Goal: Transaction & Acquisition: Purchase product/service

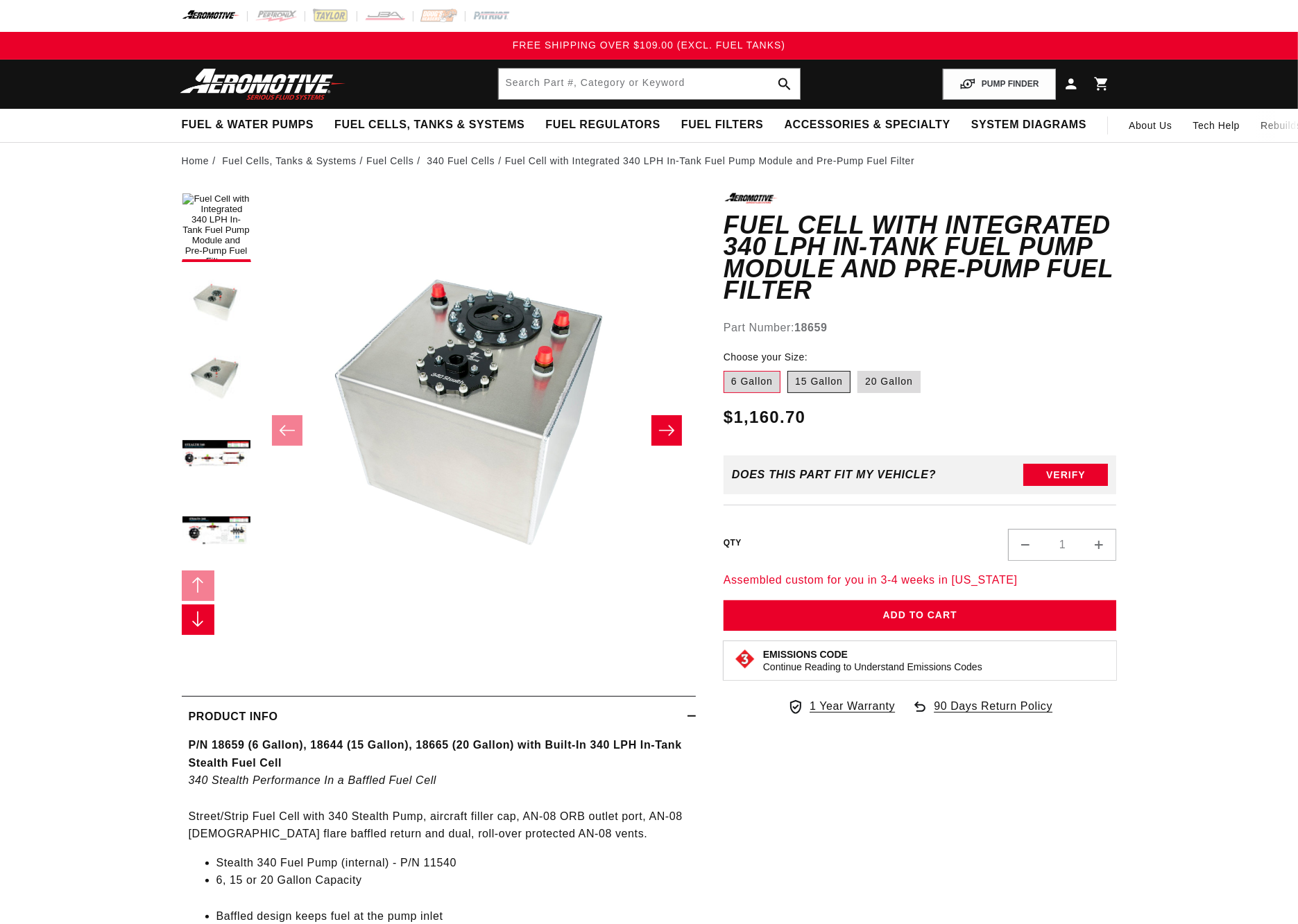
click at [818, 371] on label "15 Gallon" at bounding box center [818, 382] width 63 height 22
click at [788, 368] on input "15 Gallon" at bounding box center [787, 368] width 1 height 1
radio input "true"
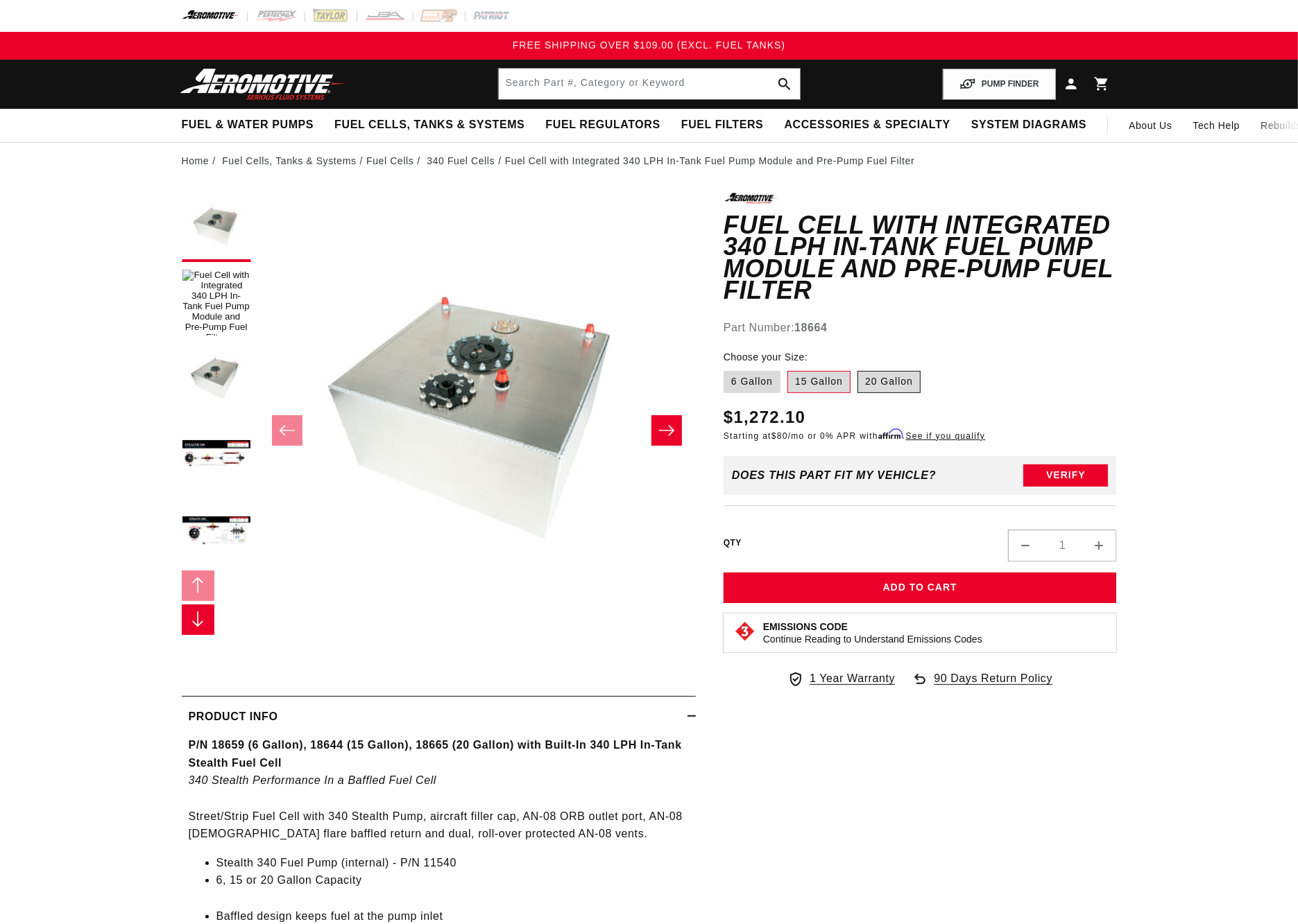
click at [892, 371] on label "20 Gallon" at bounding box center [888, 382] width 63 height 22
click at [858, 368] on input "20 Gallon" at bounding box center [857, 368] width 1 height 1
radio input "true"
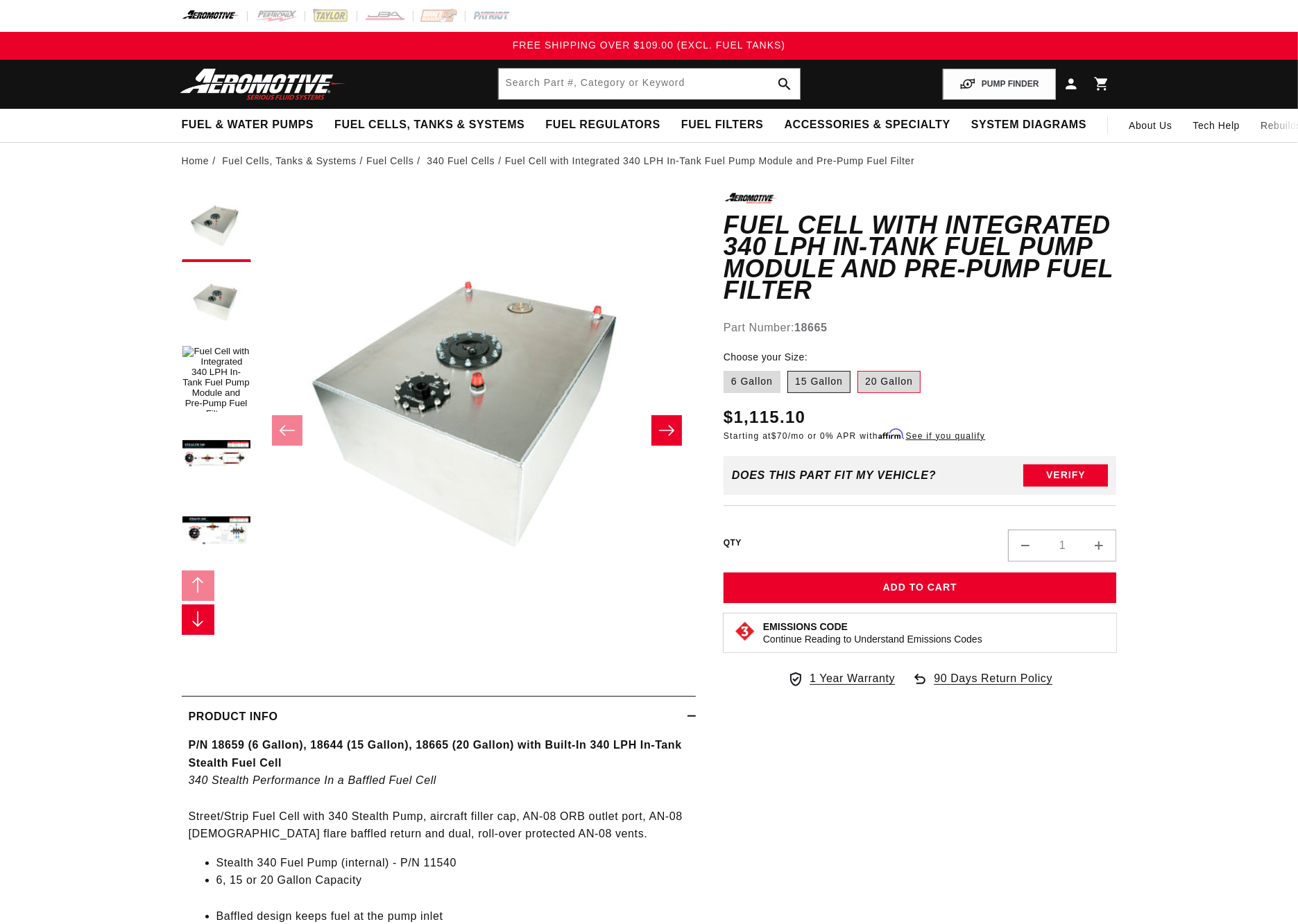
click at [811, 371] on label "15 Gallon" at bounding box center [818, 382] width 63 height 22
click at [788, 368] on input "15 Gallon" at bounding box center [787, 368] width 1 height 1
radio input "true"
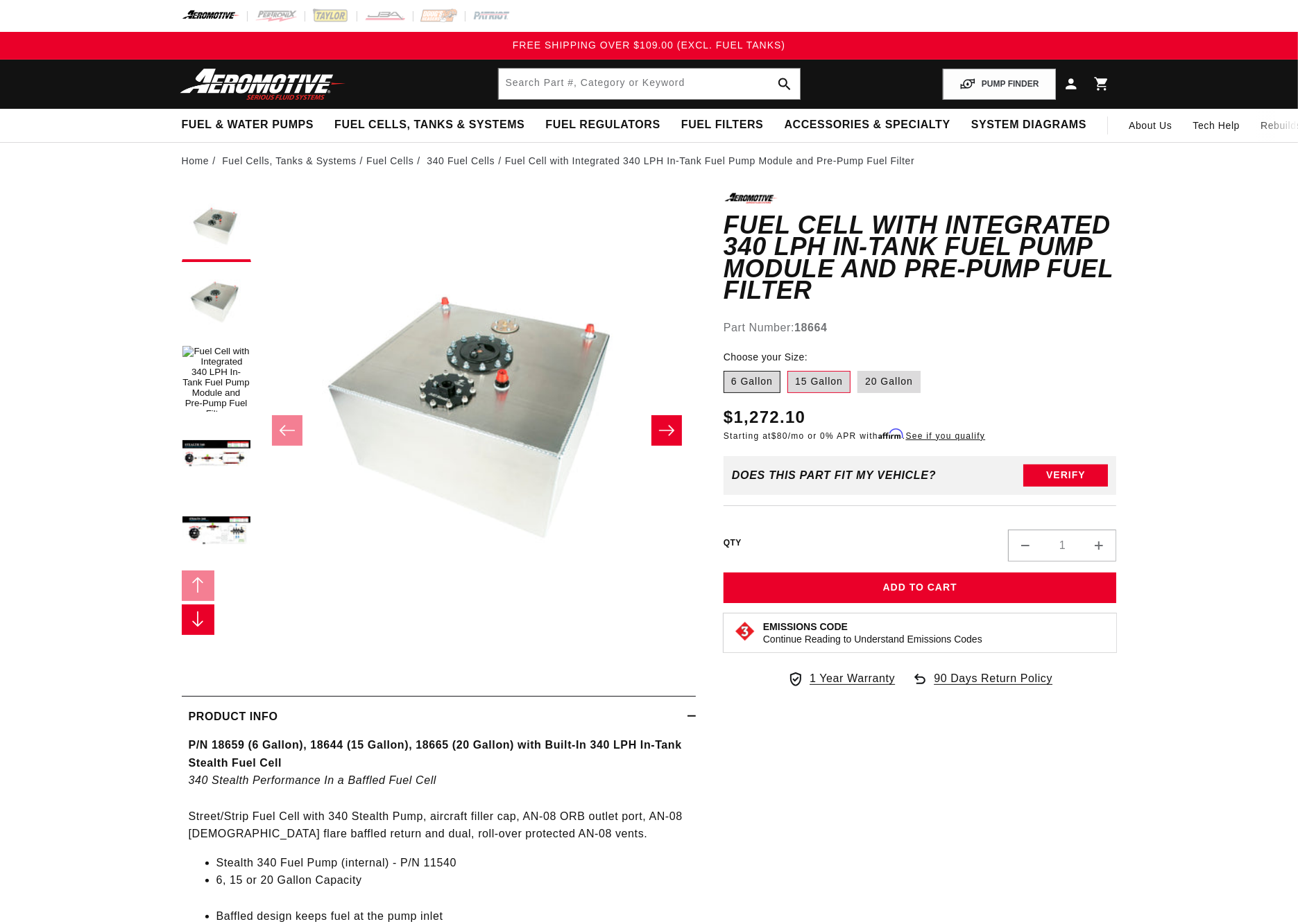
click at [763, 371] on label "6 Gallon" at bounding box center [751, 382] width 57 height 22
click at [728, 368] on input "6 Gallon" at bounding box center [727, 368] width 1 height 1
radio input "true"
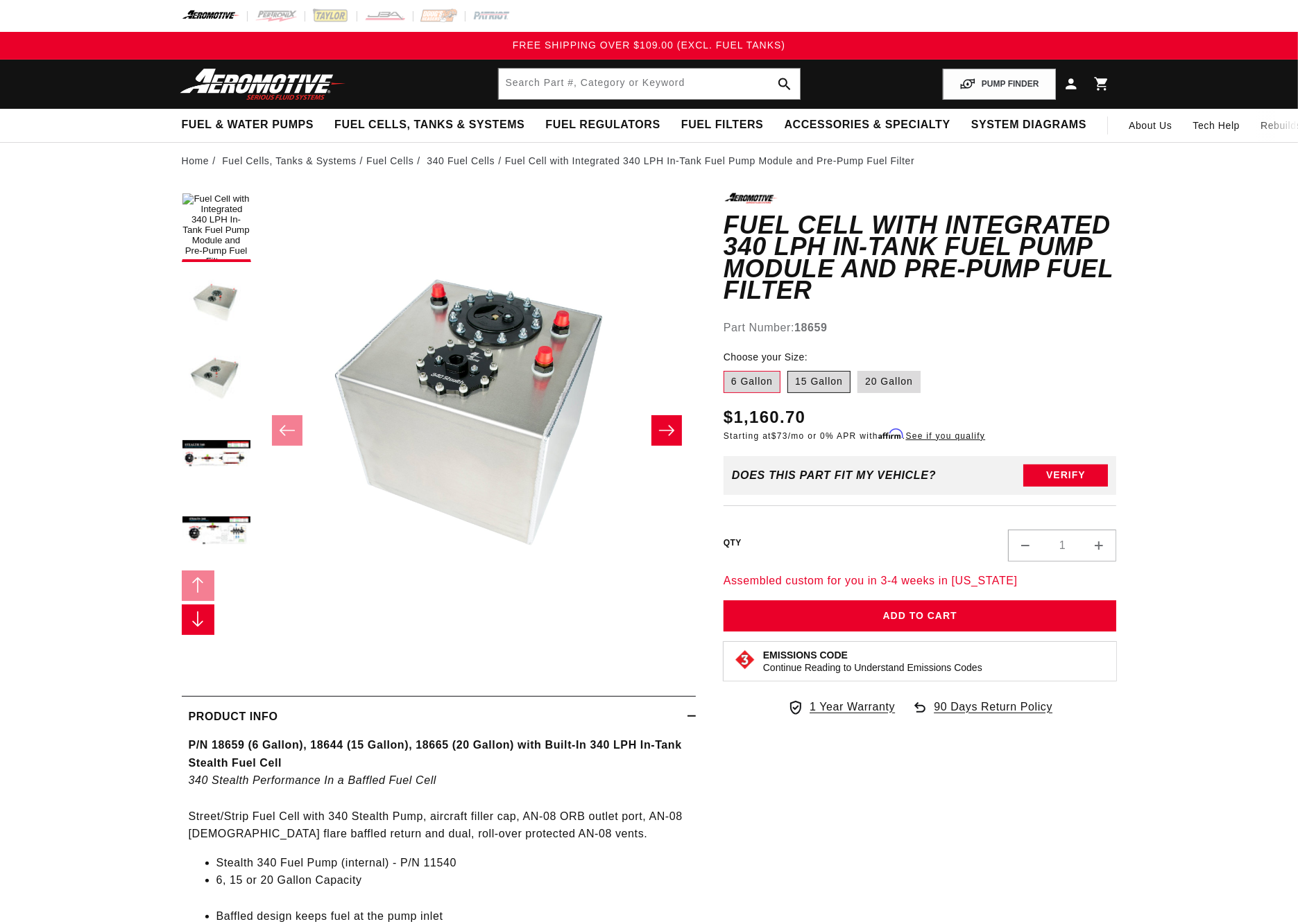
click at [818, 371] on label "15 Gallon" at bounding box center [818, 382] width 63 height 22
click at [788, 368] on input "15 Gallon" at bounding box center [787, 368] width 1 height 1
radio input "true"
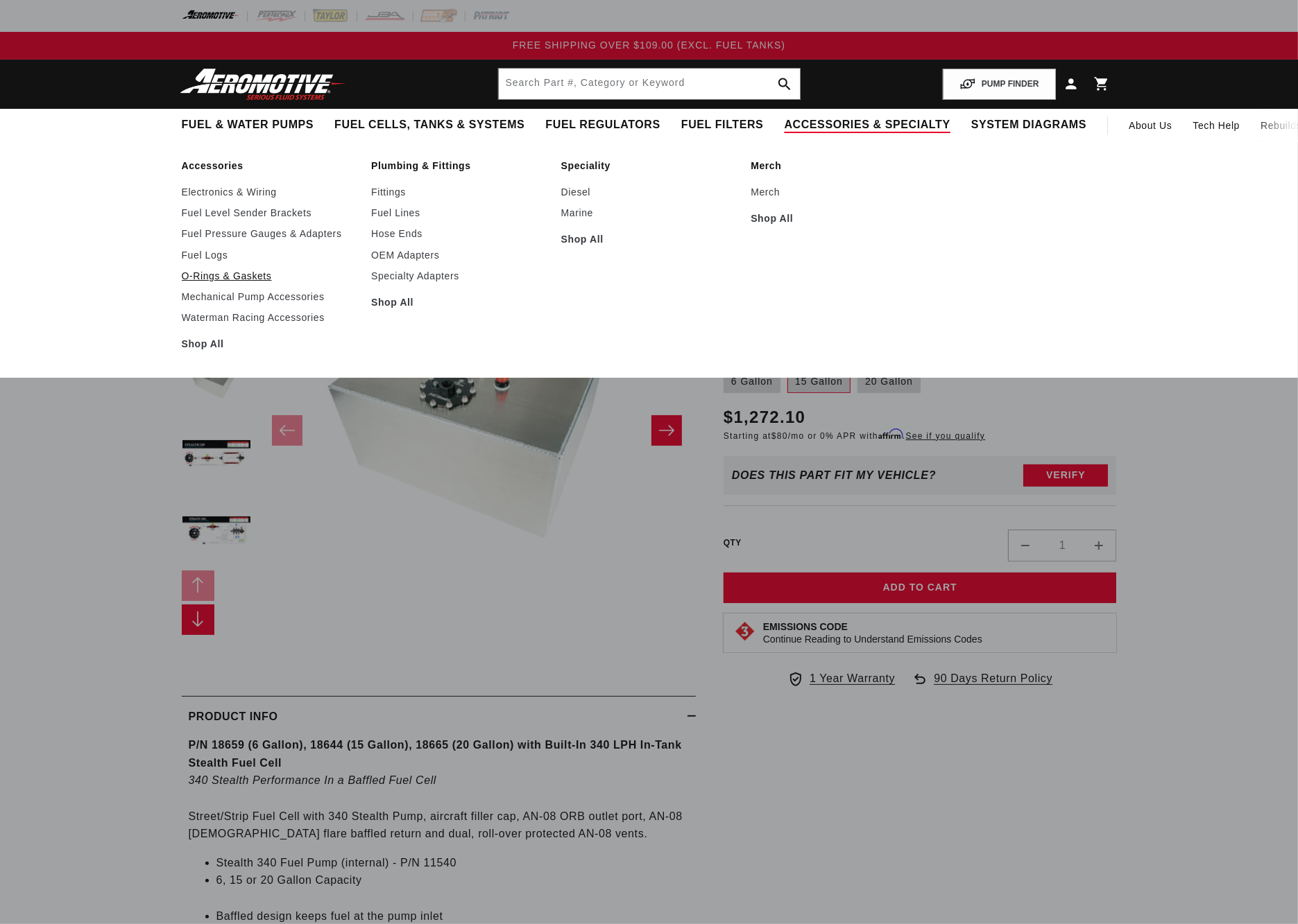
click at [250, 278] on link "O-Rings & Gaskets" at bounding box center [270, 275] width 176 height 13
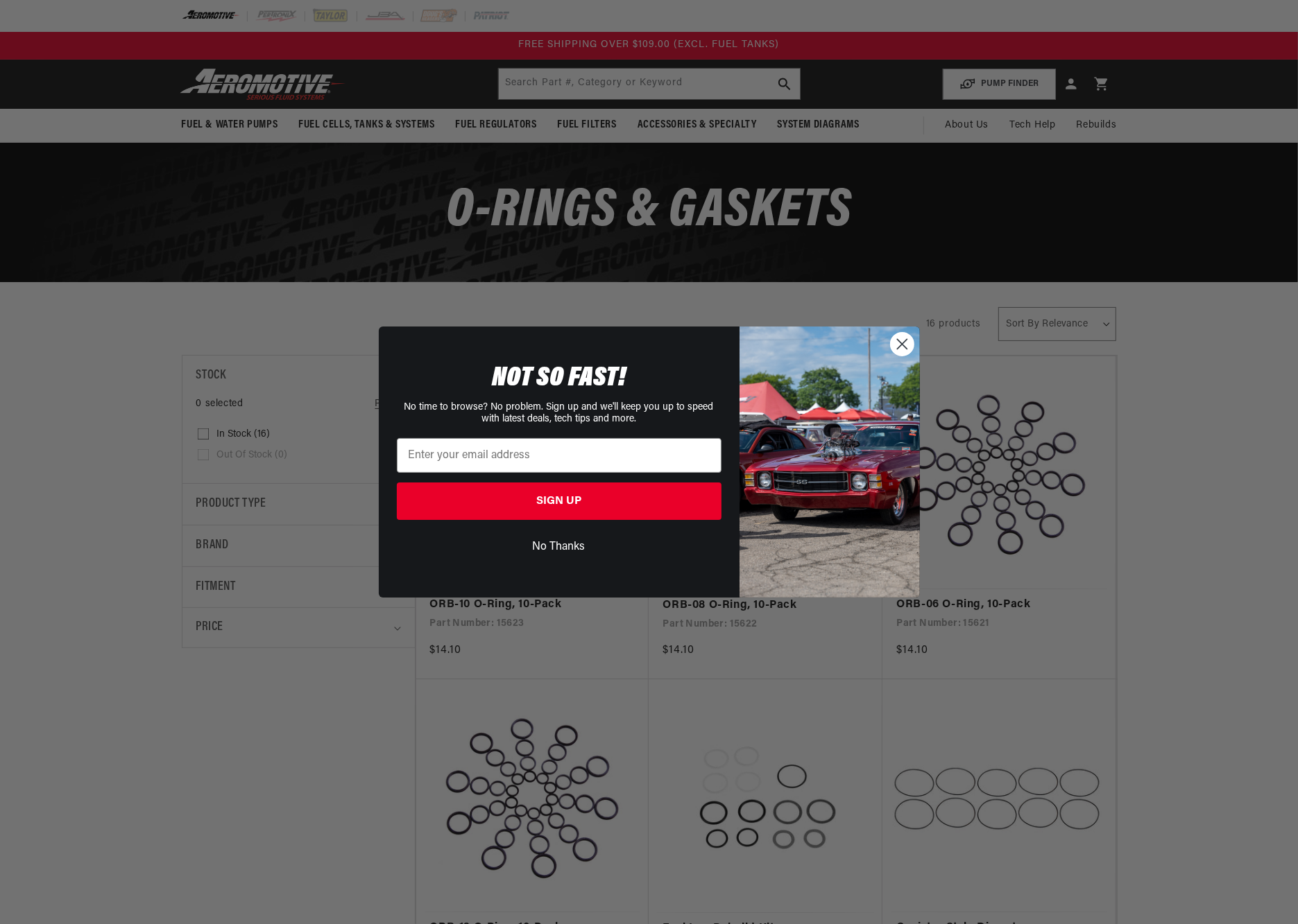
click at [908, 350] on circle "Close dialog" at bounding box center [901, 344] width 23 height 23
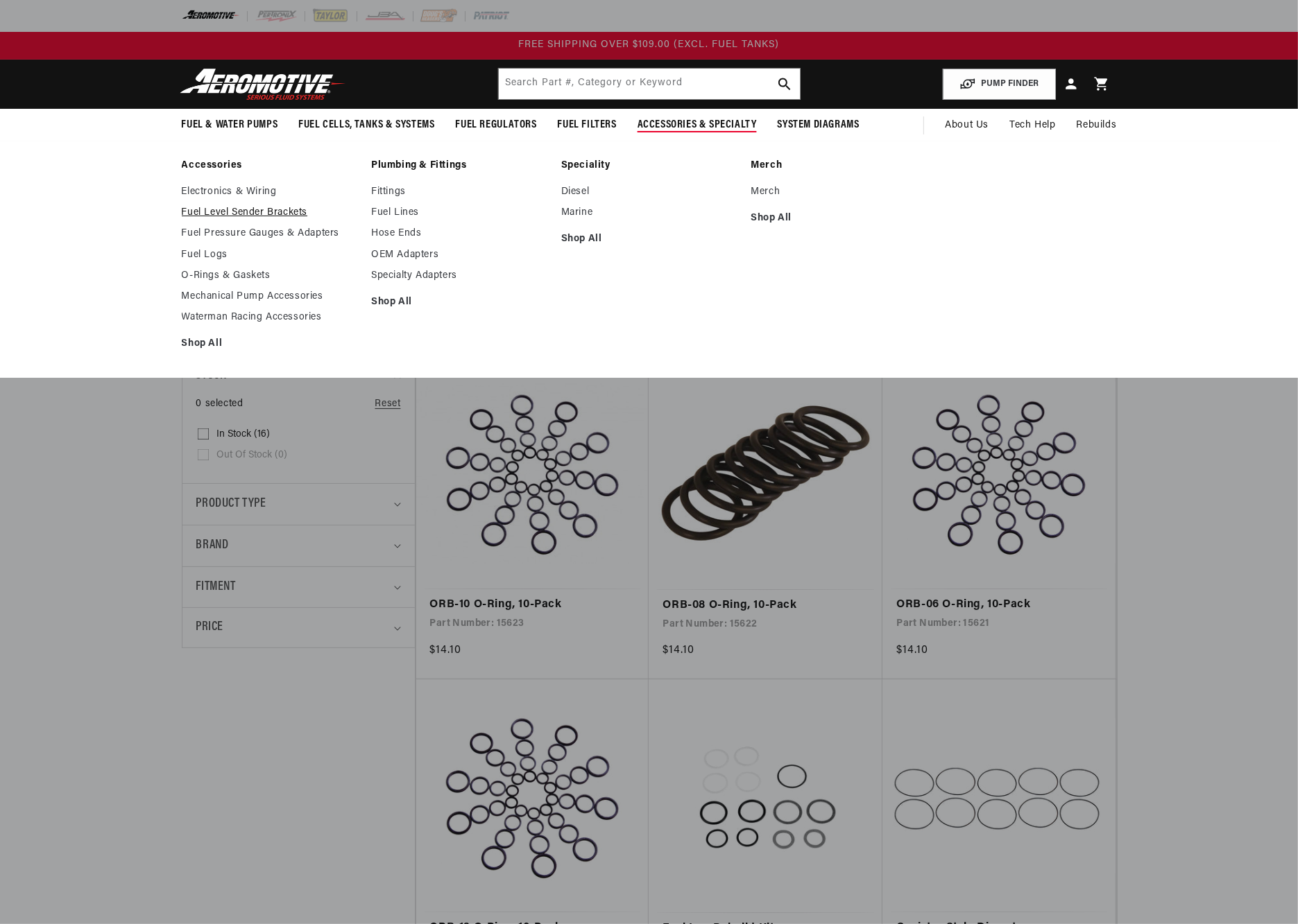
click at [218, 209] on link "Fuel Level Sender Brackets" at bounding box center [270, 212] width 176 height 13
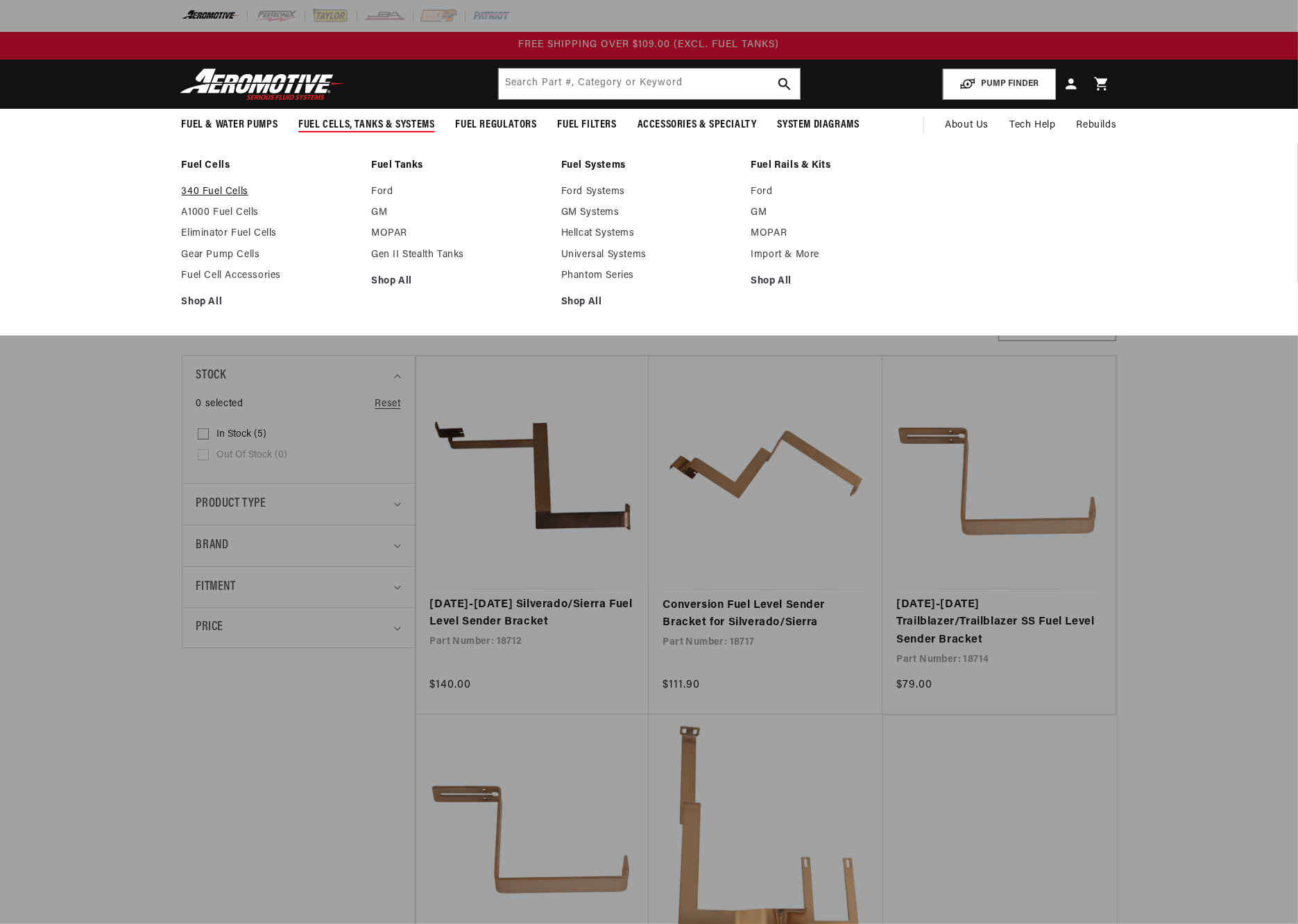
click at [195, 191] on link "340 Fuel Cells" at bounding box center [270, 191] width 176 height 13
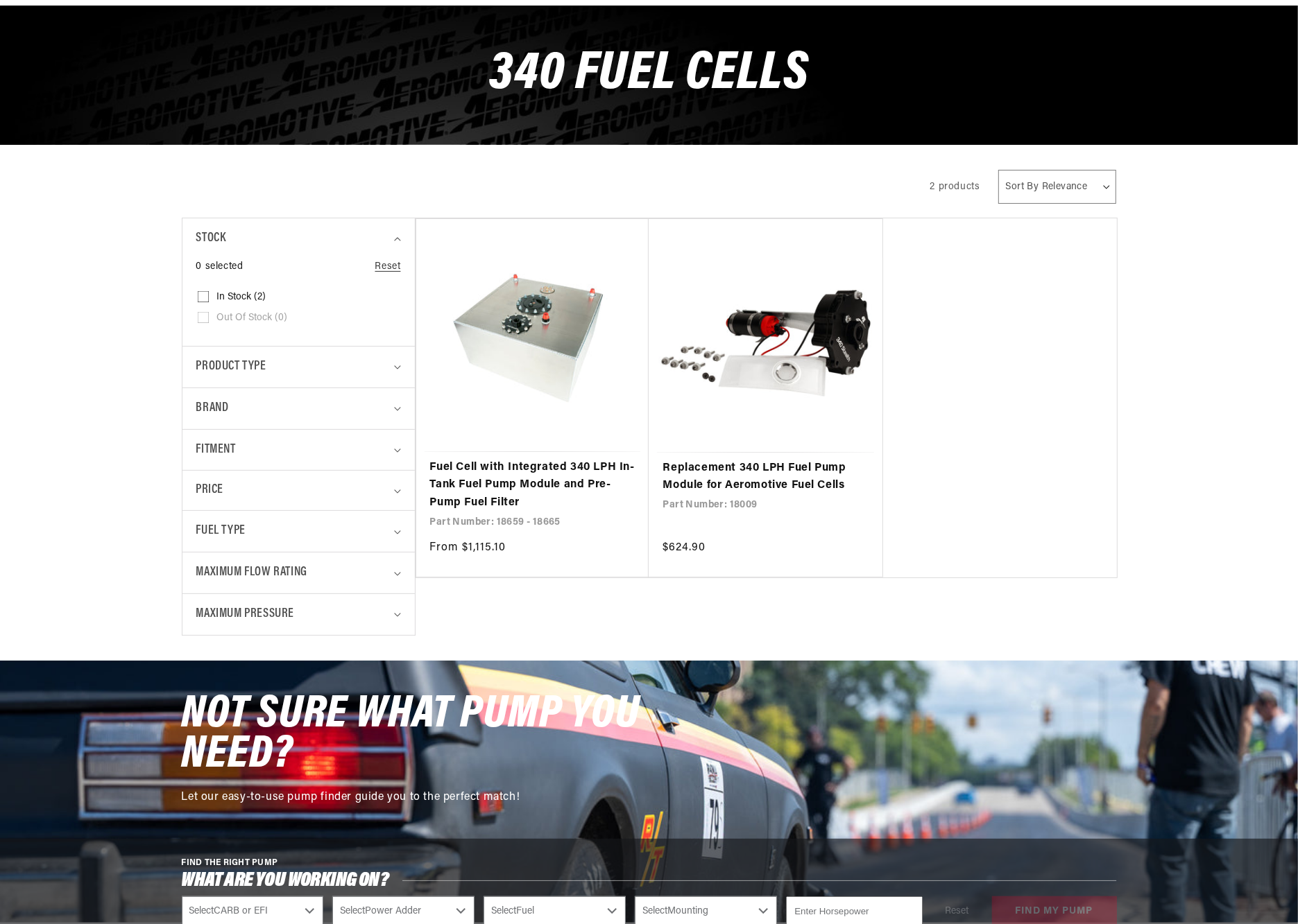
scroll to position [145, 0]
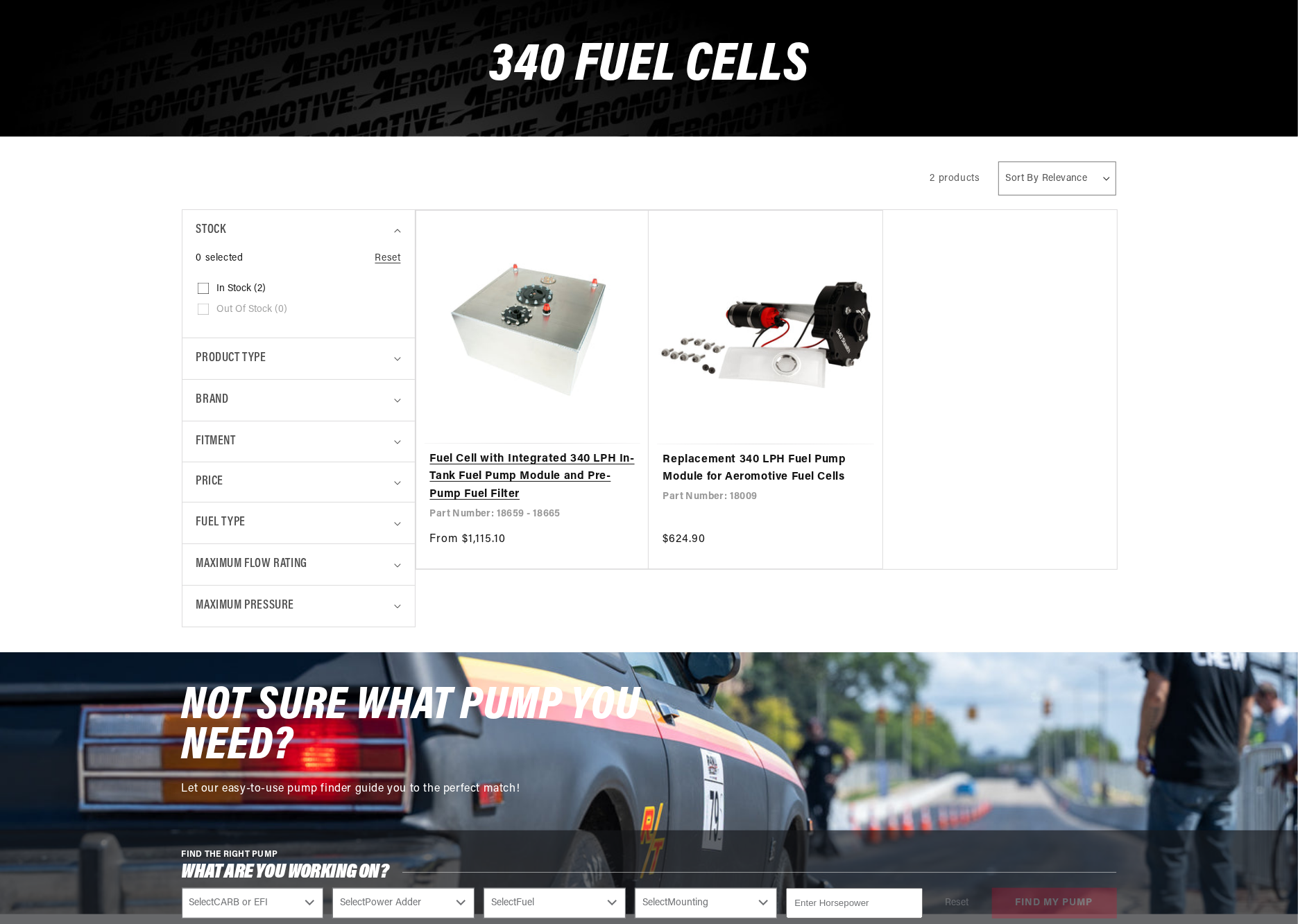
click at [534, 450] on link "Fuel Cell with Integrated 340 LPH In-Tank Fuel Pump Module and Pre-Pump Fuel Fi…" at bounding box center [532, 477] width 205 height 53
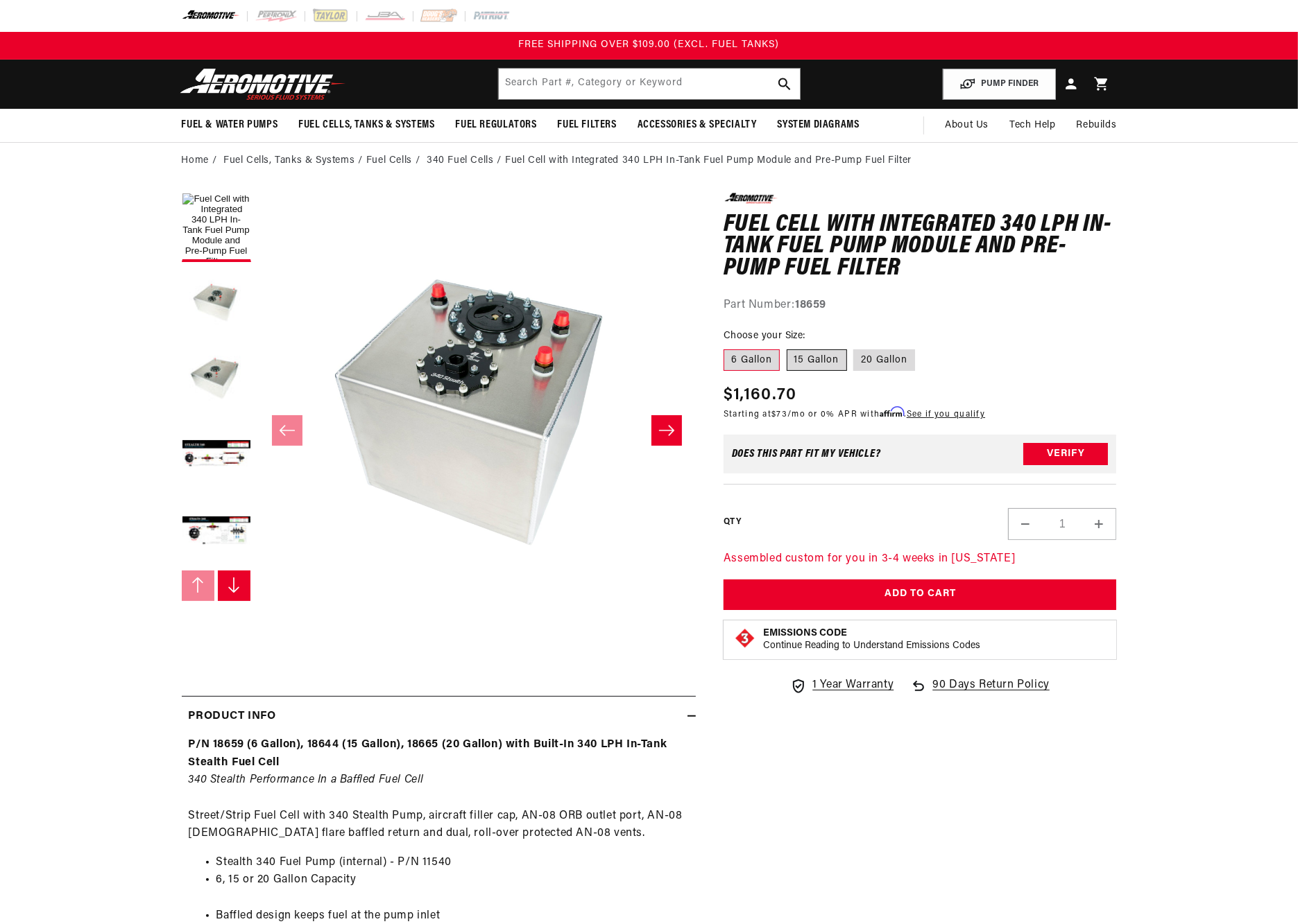
click at [812, 351] on label "15 Gallon" at bounding box center [816, 361] width 60 height 22
click at [787, 347] on input "15 Gallon" at bounding box center [786, 347] width 1 height 1
radio input "true"
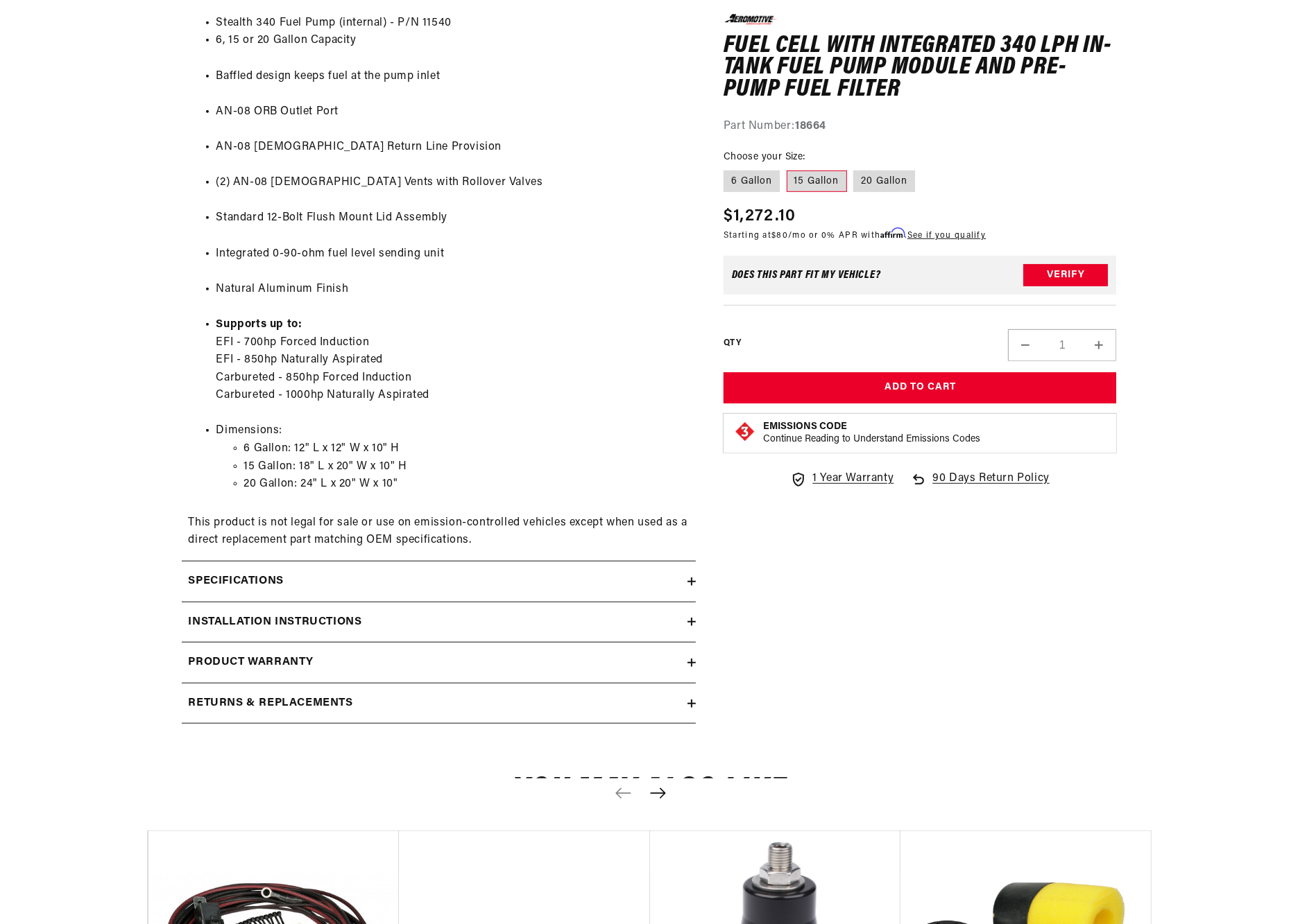
scroll to position [874, 0]
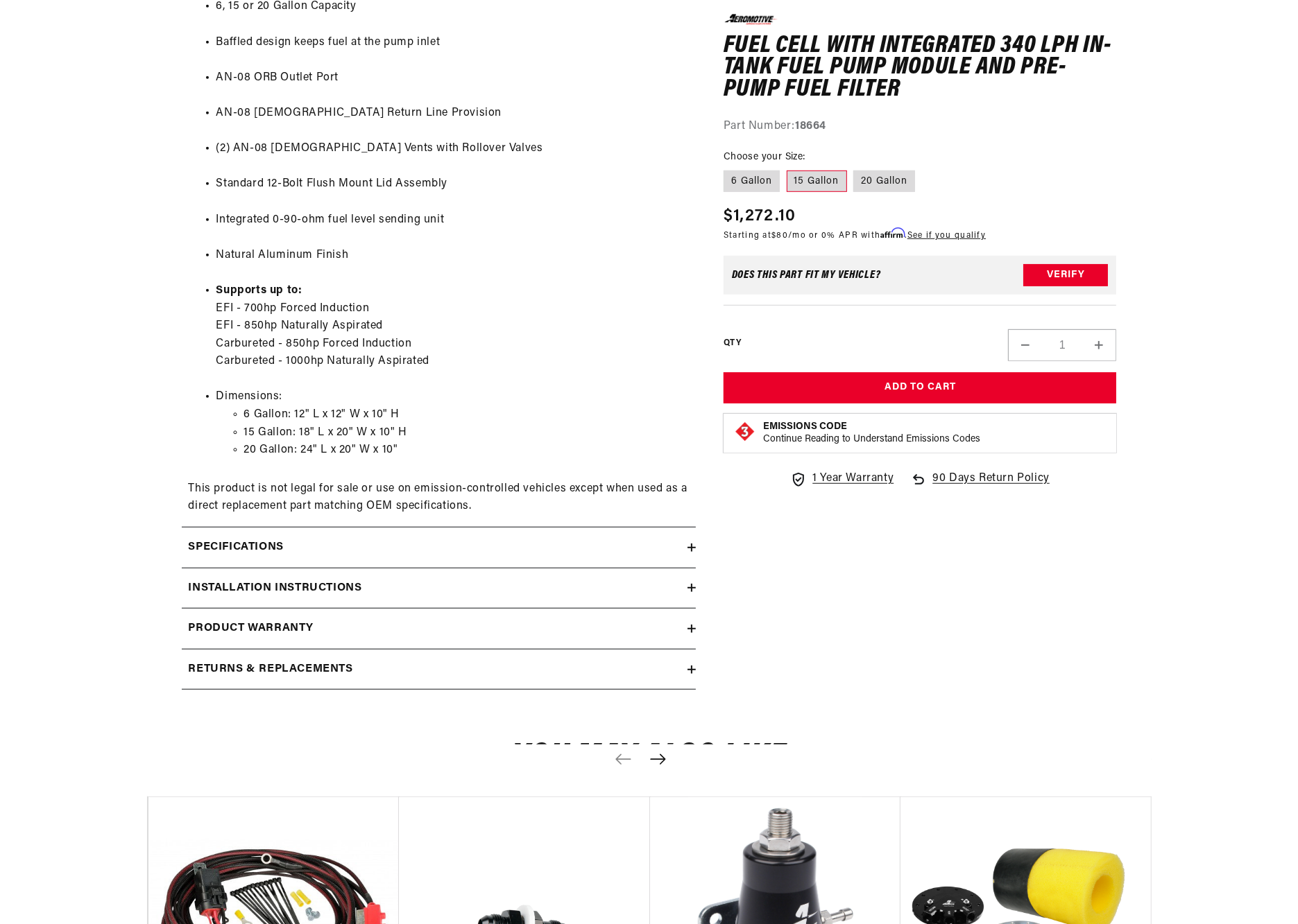
click at [235, 551] on h2 "Specifications" at bounding box center [236, 548] width 95 height 18
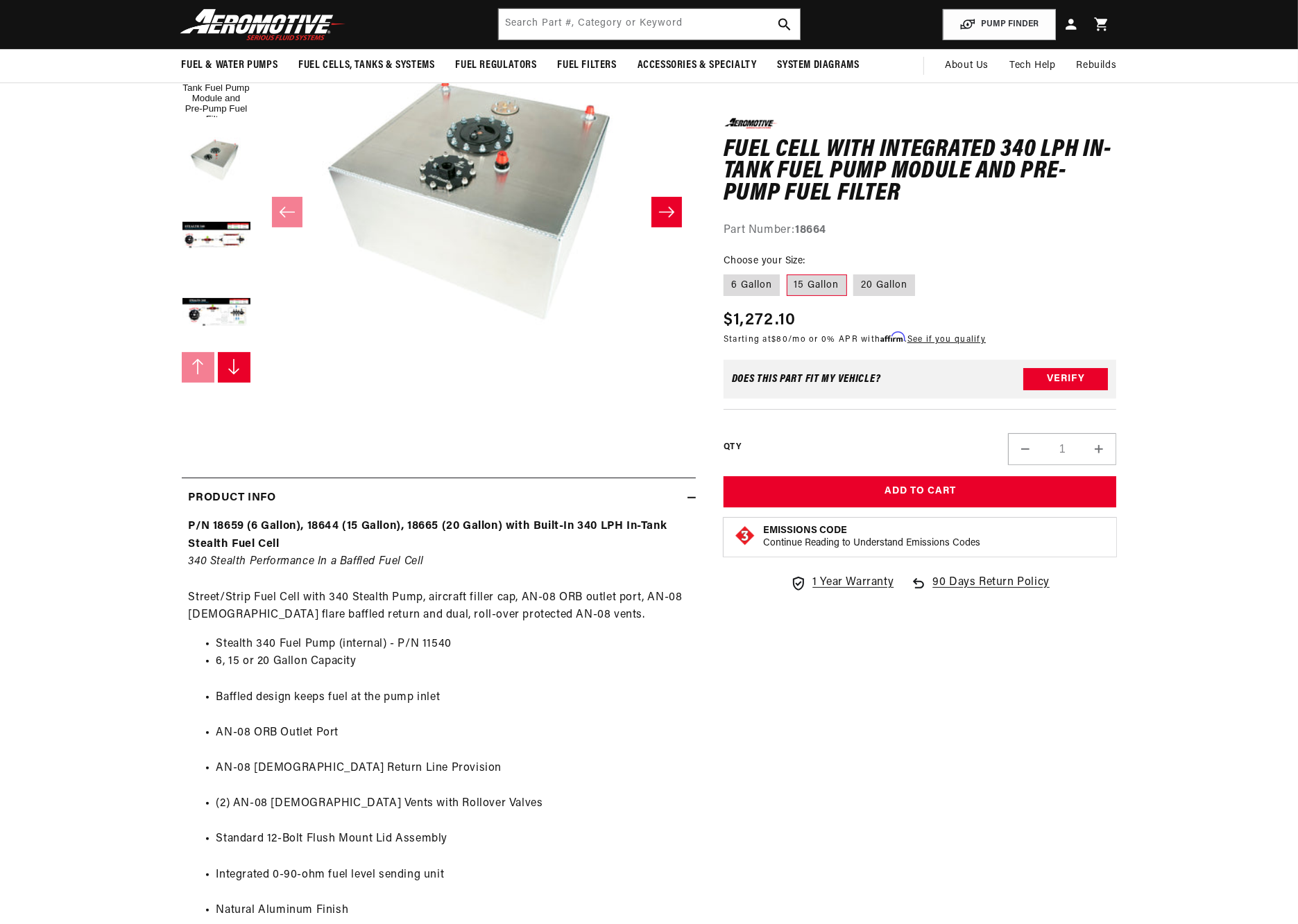
scroll to position [0, 0]
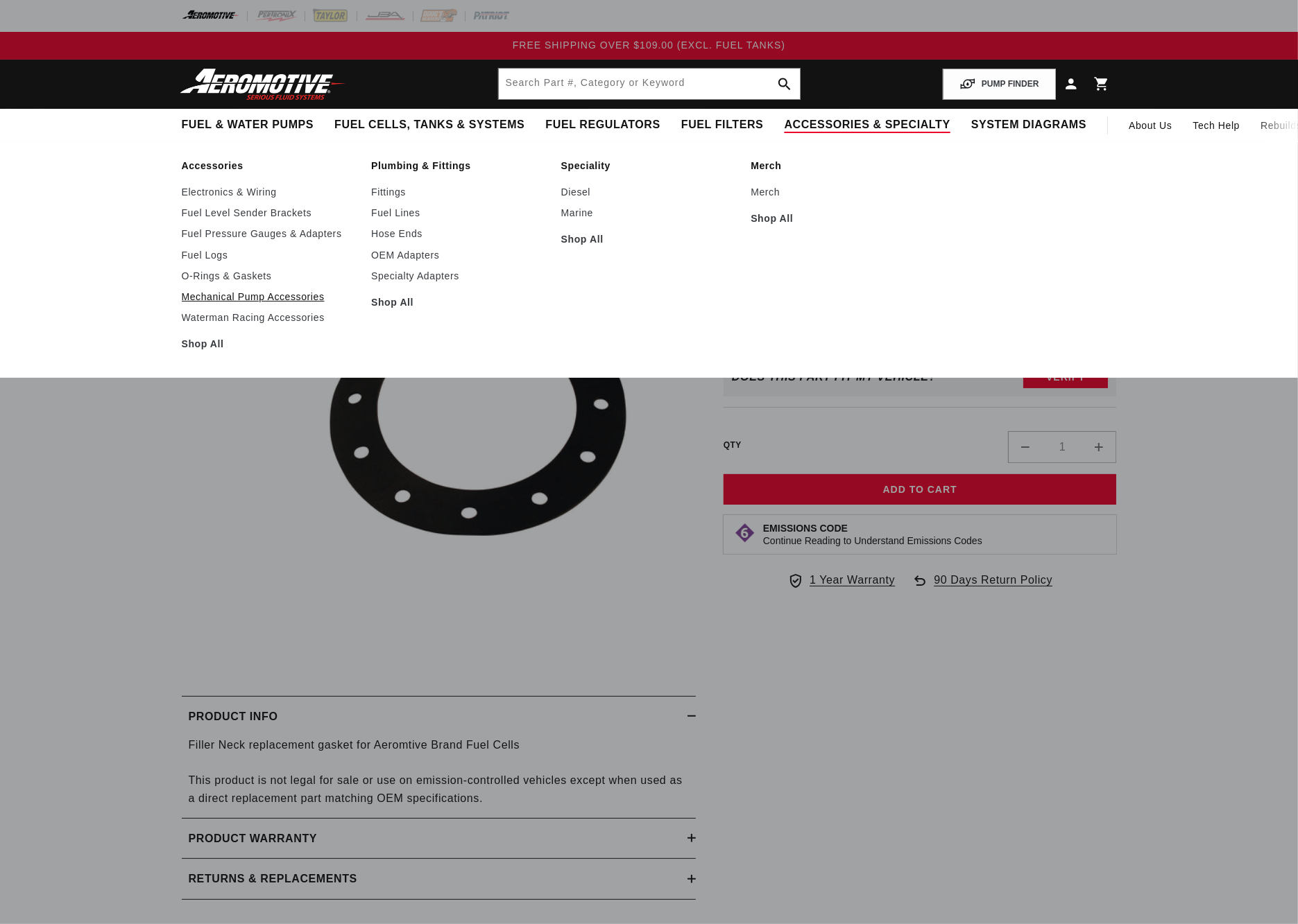
click at [268, 295] on link "Mechanical Pump Accessories" at bounding box center [270, 296] width 176 height 13
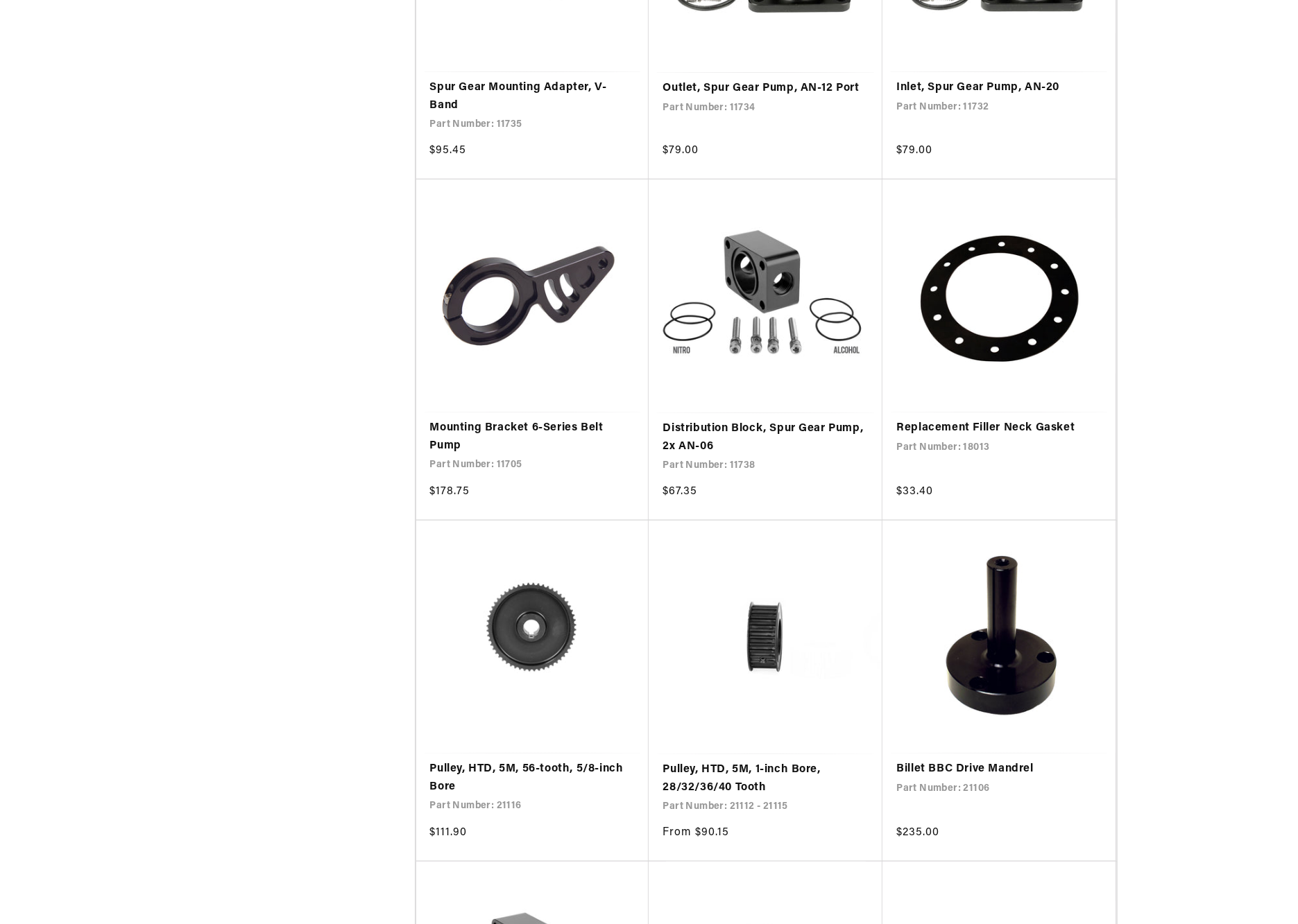
scroll to position [1383, 0]
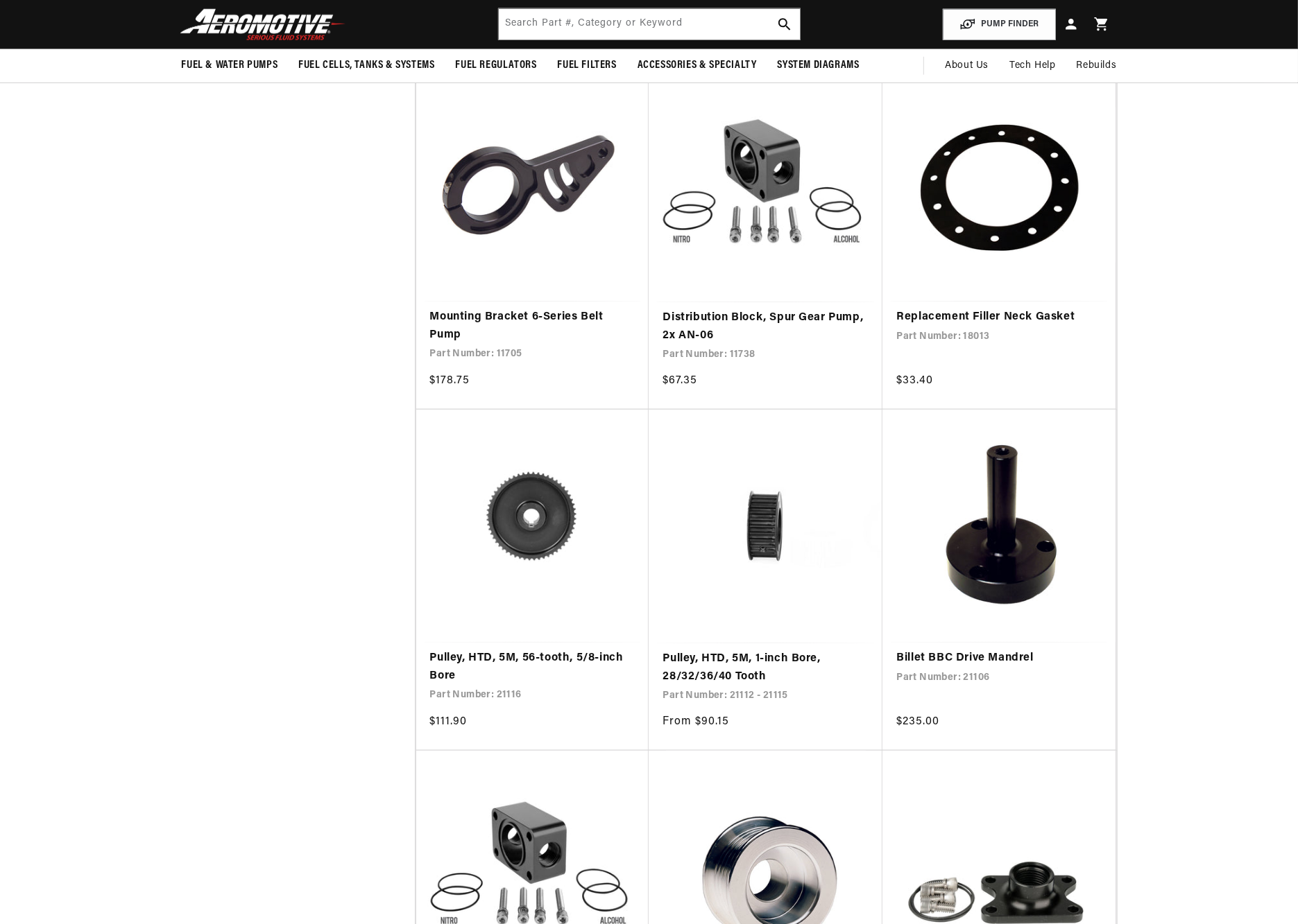
scroll to position [946, 0]
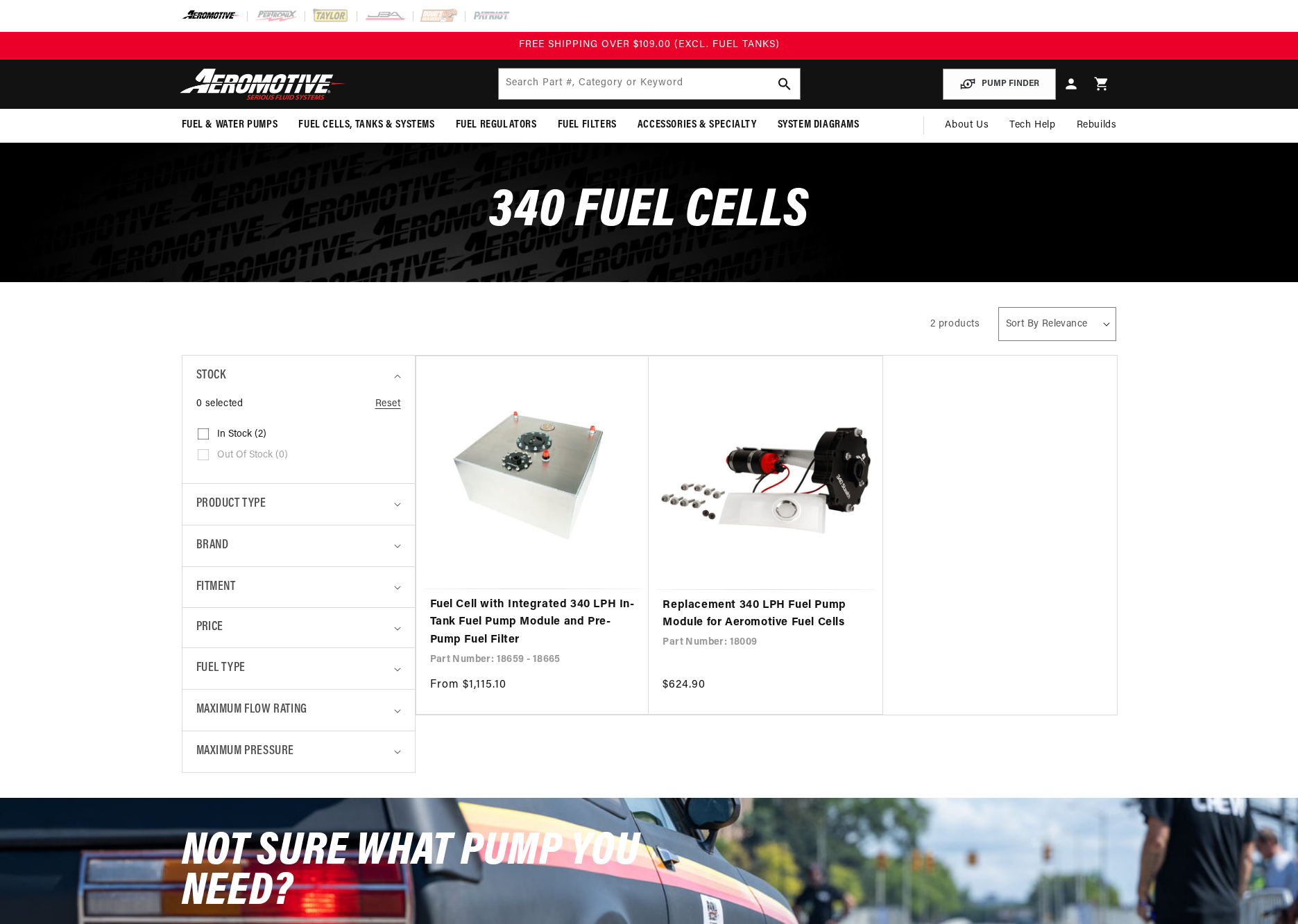
click at [532, 624] on link "Fuel Cell with Integrated 340 LPH In-Tank Fuel Pump Module and Pre-Pump Fuel Fi…" at bounding box center [532, 623] width 205 height 53
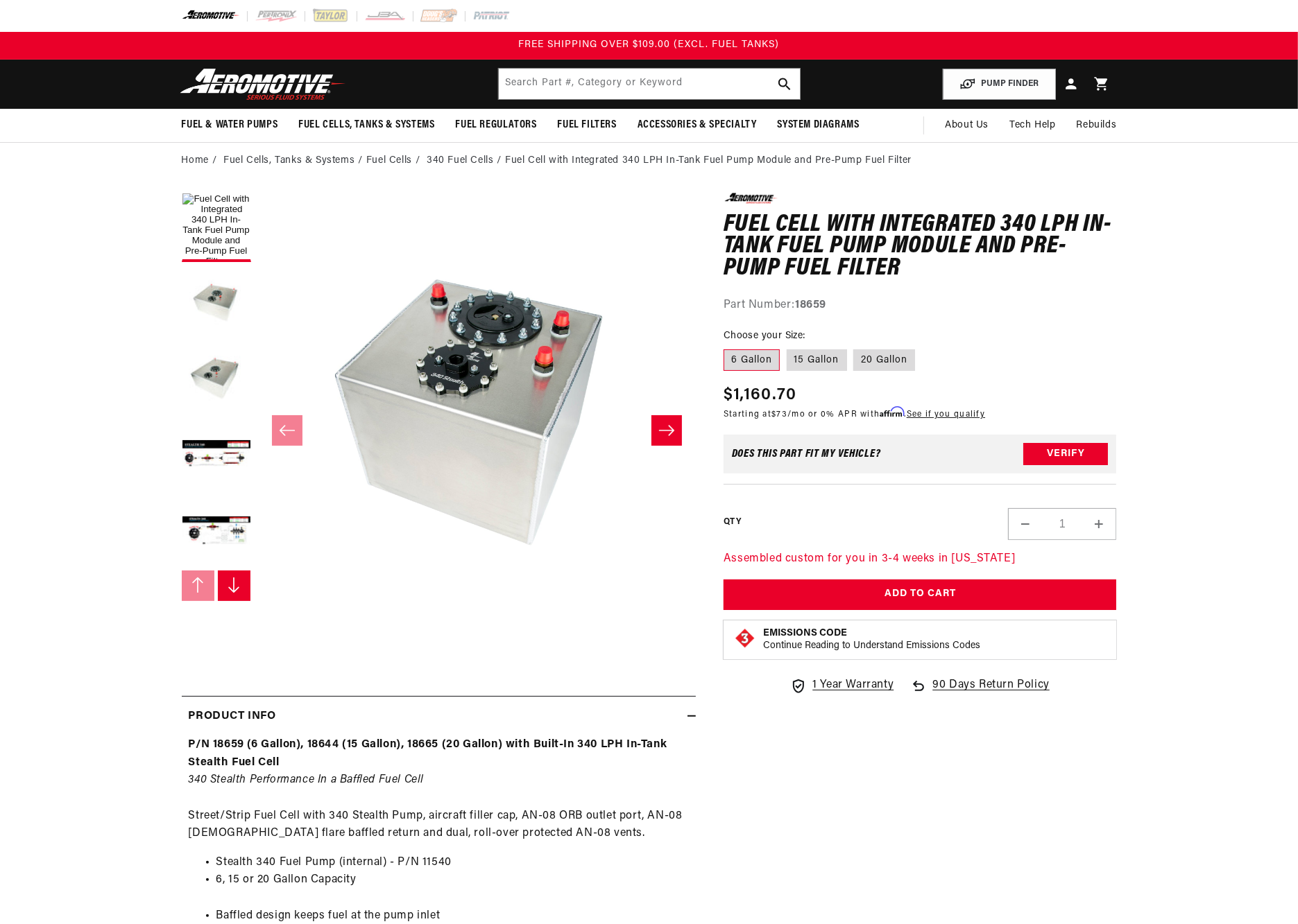
click at [674, 433] on icon "Slide right" at bounding box center [666, 430] width 16 height 14
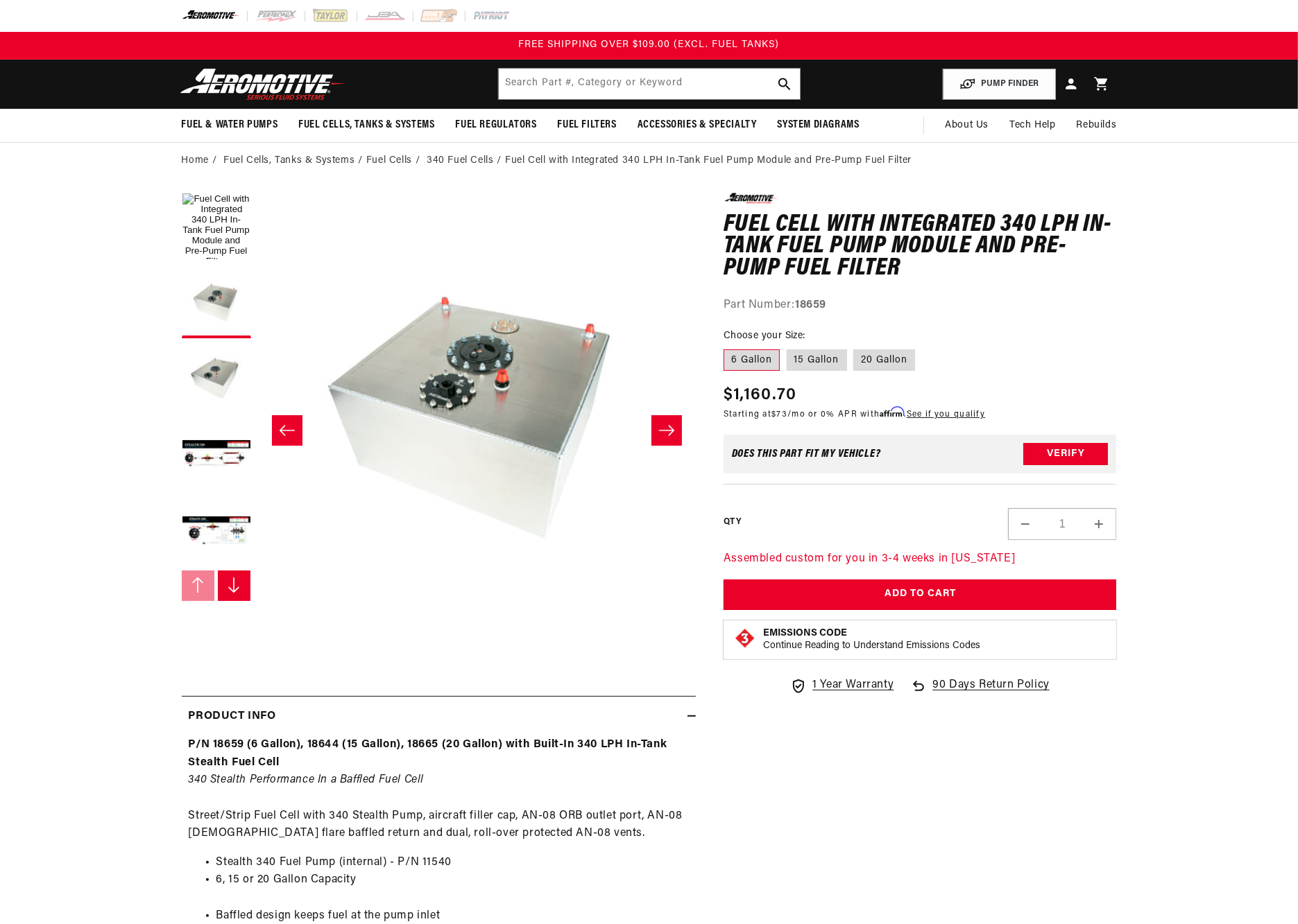
click at [669, 430] on icon "Slide right" at bounding box center [666, 430] width 16 height 10
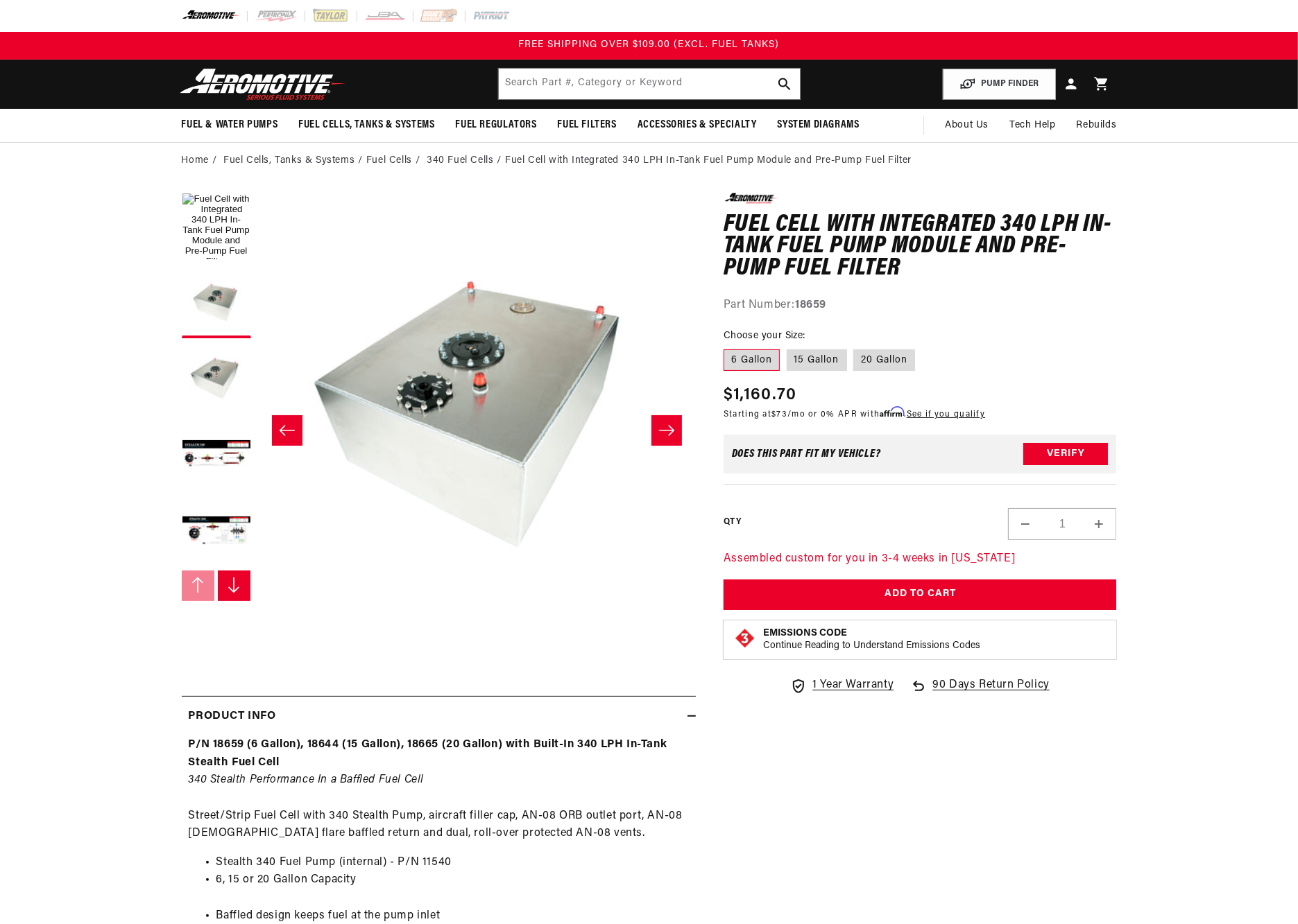
scroll to position [0, 876]
click at [669, 430] on icon "Slide right" at bounding box center [666, 430] width 16 height 10
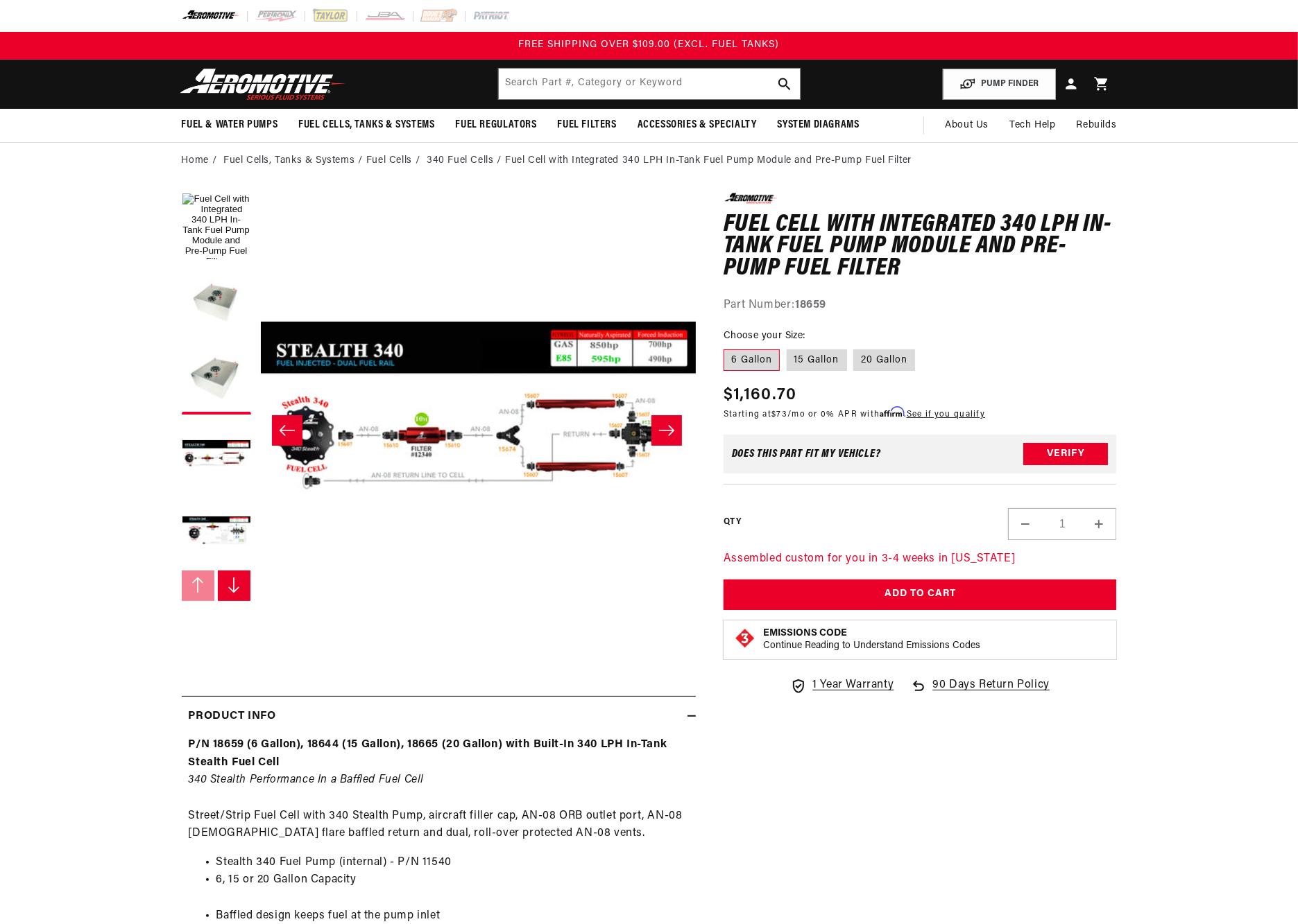
scroll to position [0, 1314]
click at [258, 631] on button "Open media 4 in modal" at bounding box center [258, 631] width 0 height 0
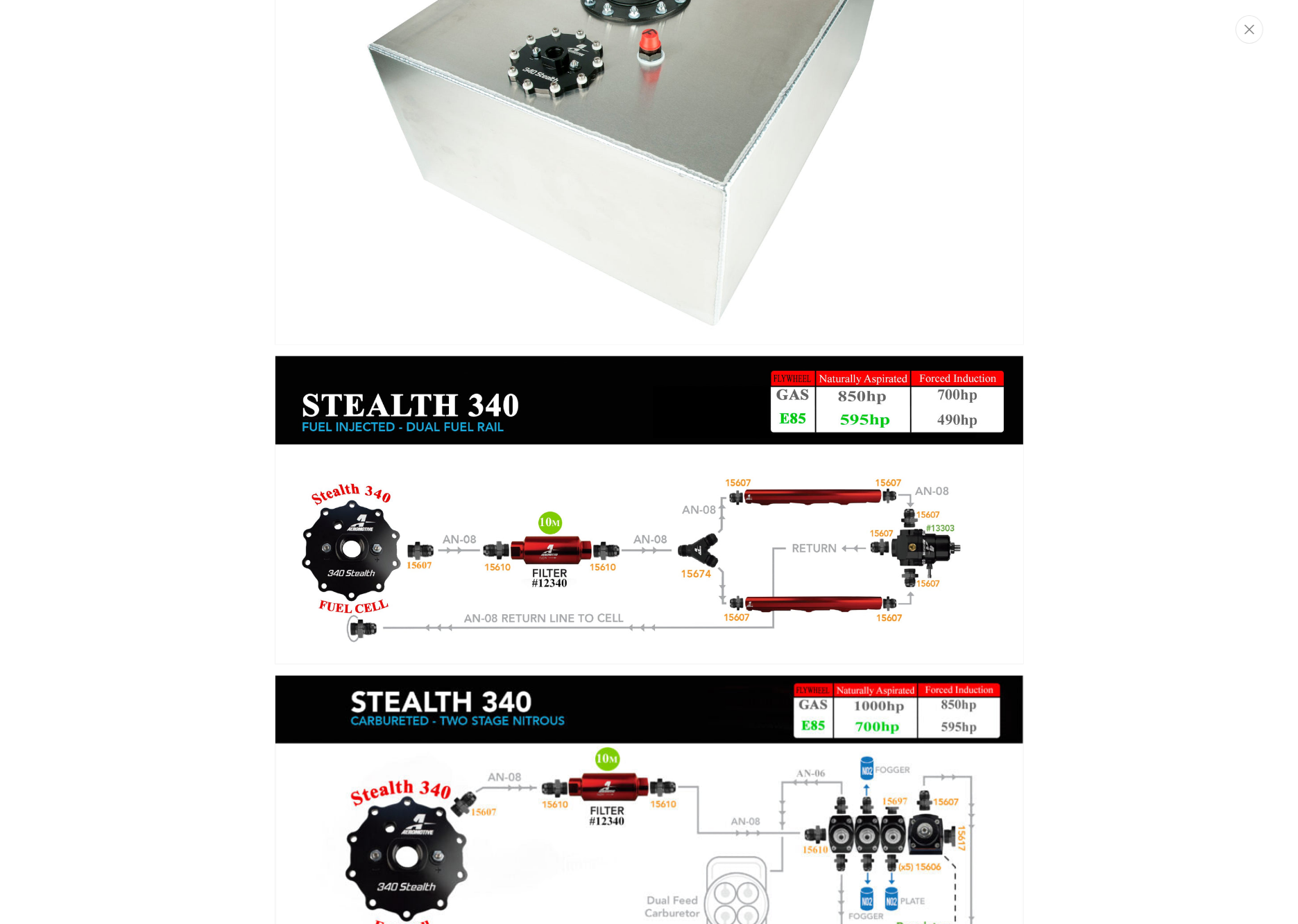
scroll to position [845, 0]
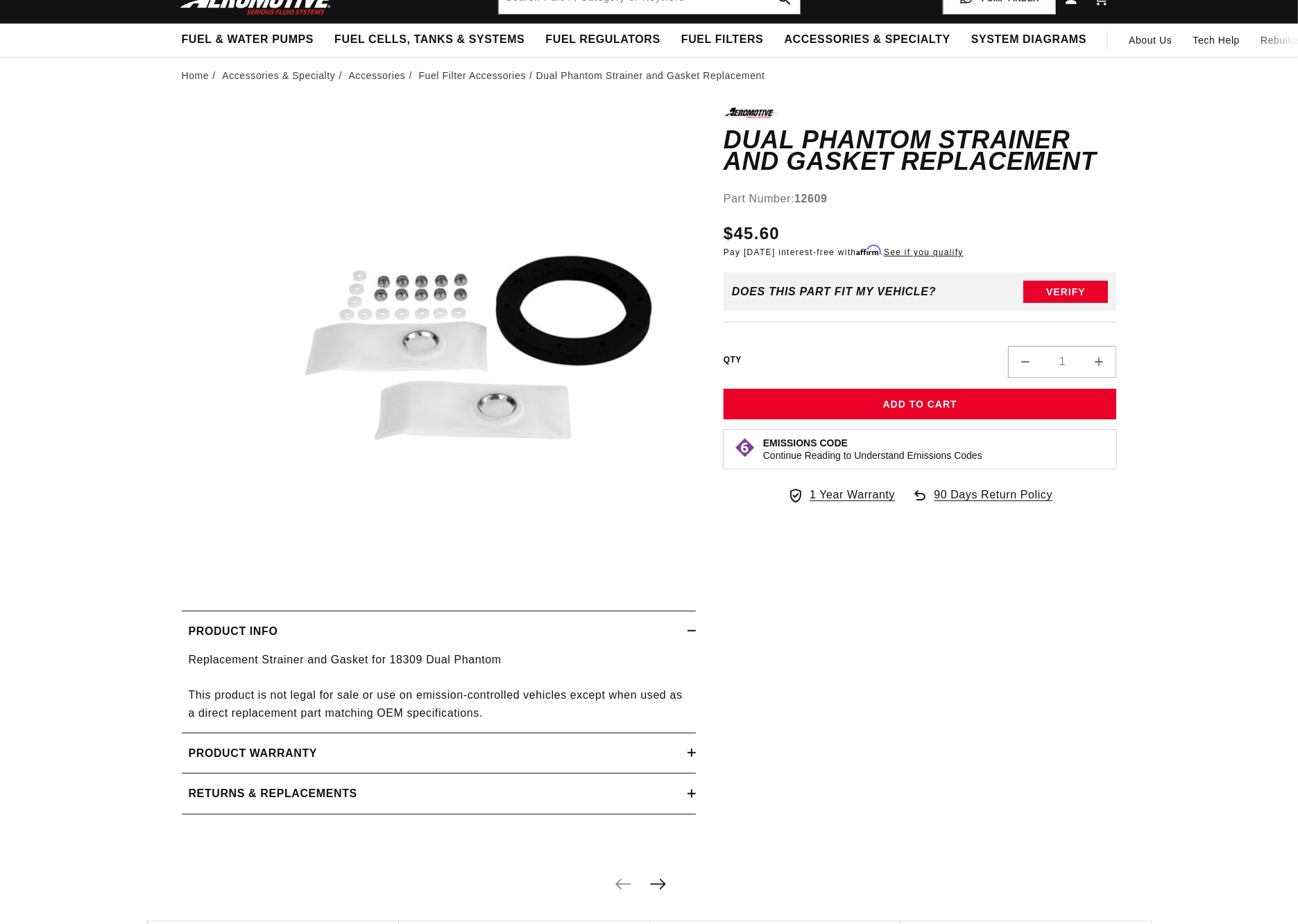
scroll to position [475, 0]
